Goal: Task Accomplishment & Management: Manage account settings

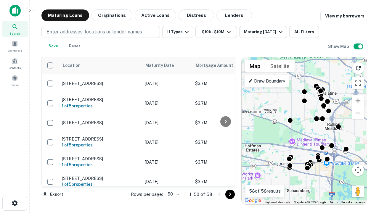
click at [358, 101] on button "Zoom in" at bounding box center [358, 101] width 12 height 12
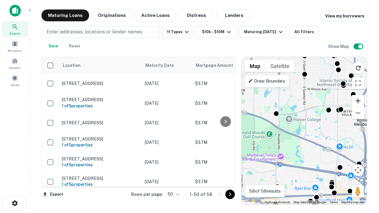
click at [358, 101] on button "Zoom in" at bounding box center [358, 101] width 12 height 12
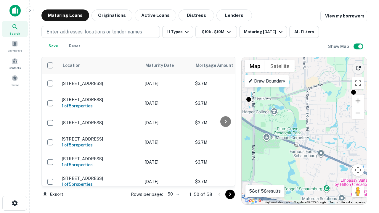
click at [359, 67] on icon "Reload search area" at bounding box center [358, 68] width 7 height 7
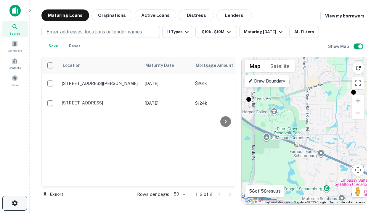
click at [15, 204] on icon "button" at bounding box center [14, 203] width 7 height 7
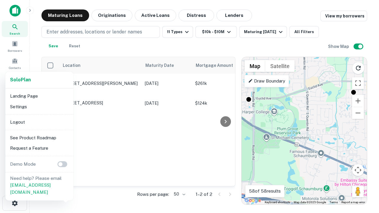
click at [39, 122] on li "Logout" at bounding box center [39, 122] width 63 height 11
